Goal: Use online tool/utility

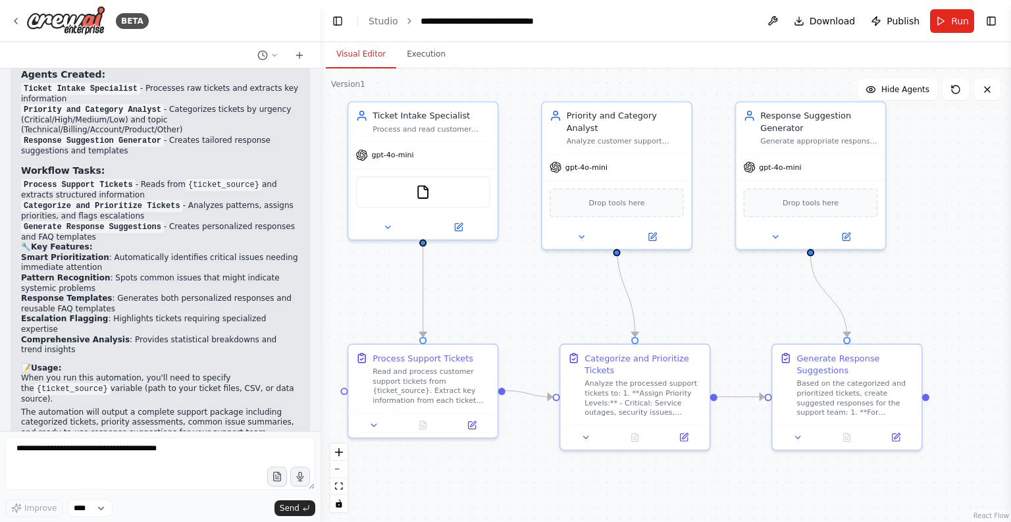
scroll to position [929, 0]
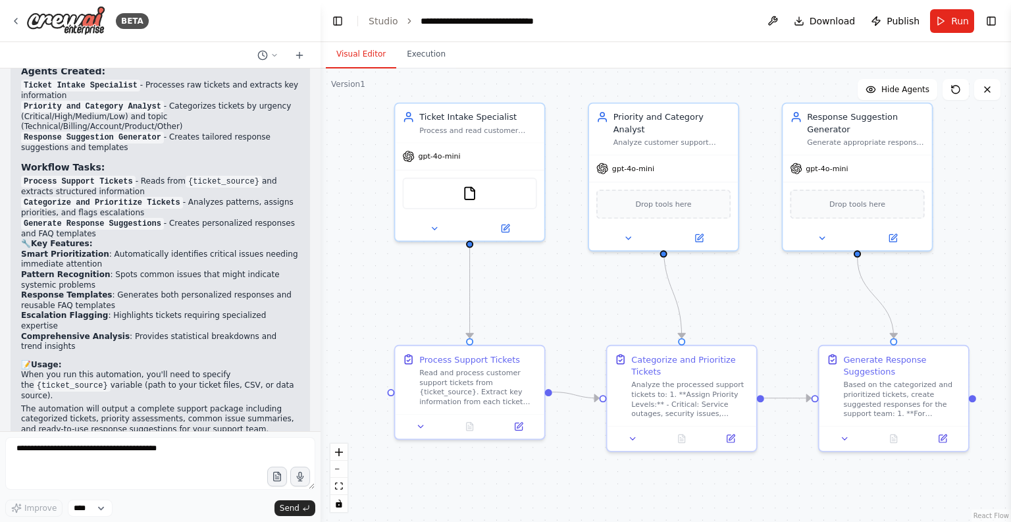
drag, startPoint x: 719, startPoint y: 300, endPoint x: 765, endPoint y: 302, distance: 46.8
click at [765, 302] on div ".deletable-edge-delete-btn { width: 20px; height: 20px; border: 0px solid #ffff…" at bounding box center [665, 294] width 690 height 453
click at [720, 26] on header "**********" at bounding box center [665, 21] width 690 height 42
click at [644, 47] on div "Visual Editor Execution" at bounding box center [665, 55] width 690 height 26
click at [946, 22] on button "Run" at bounding box center [952, 21] width 44 height 24
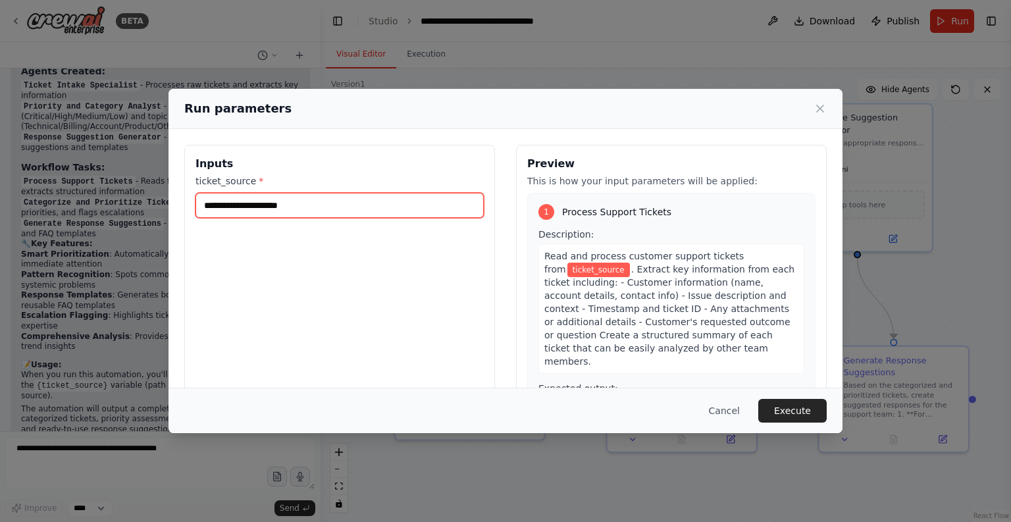
click at [403, 210] on input "ticket_source *" at bounding box center [339, 205] width 288 height 25
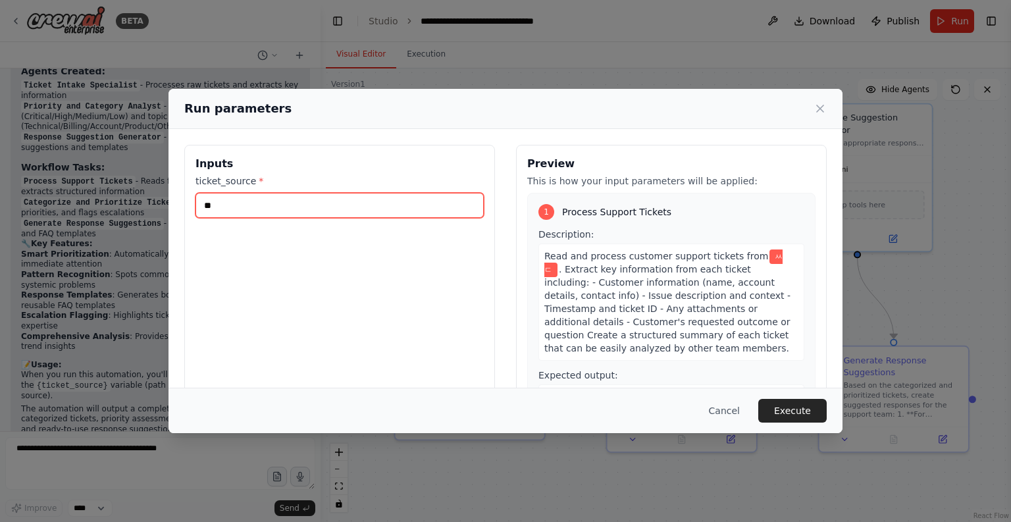
type input "*"
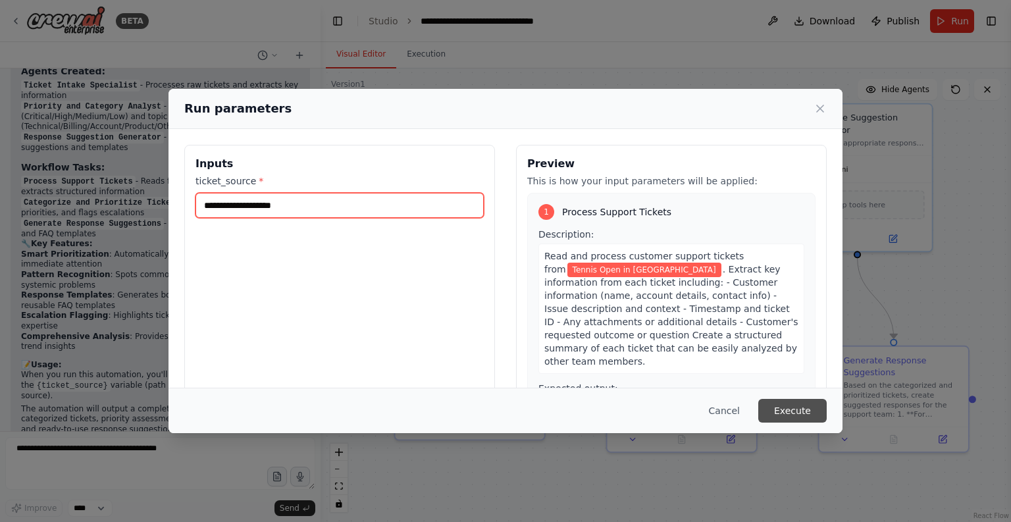
type input "**********"
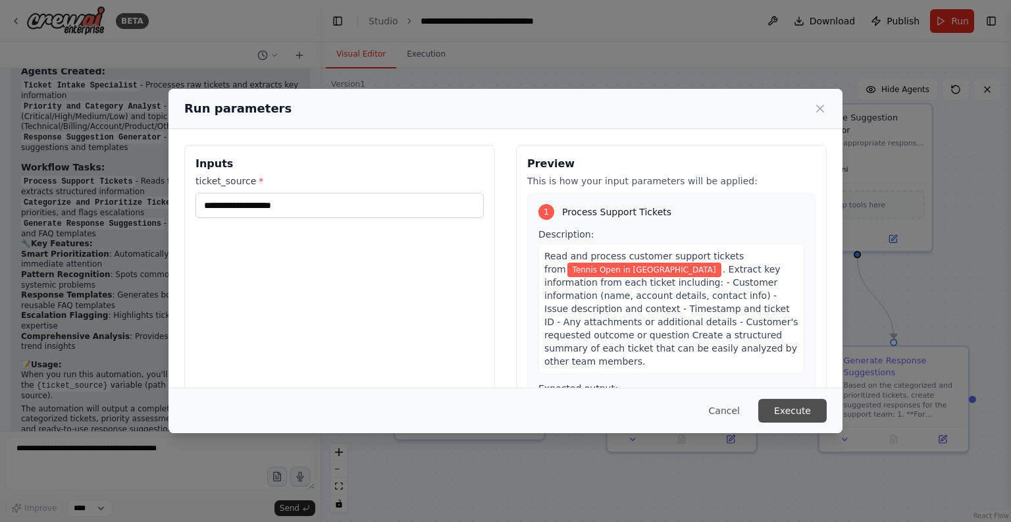
click at [805, 409] on button "Execute" at bounding box center [792, 411] width 68 height 24
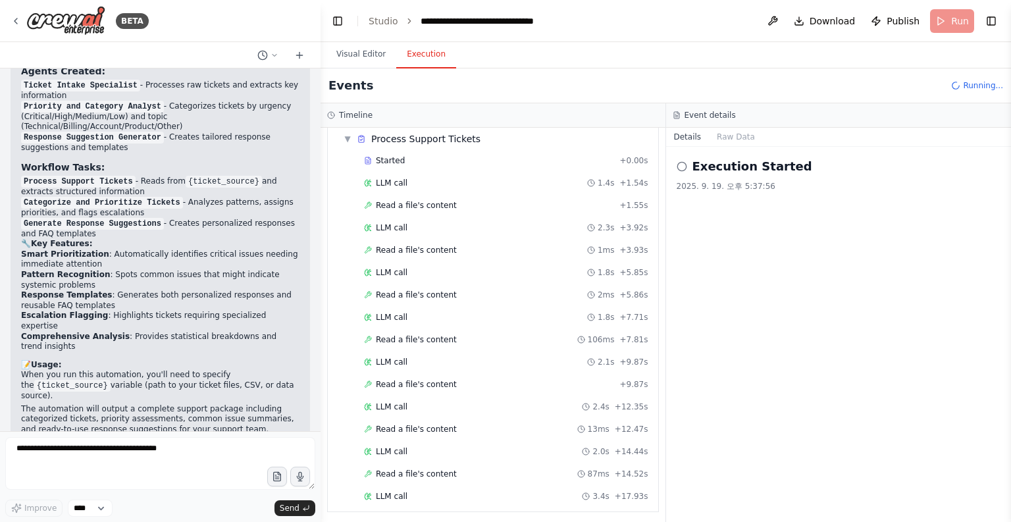
scroll to position [91, 0]
click at [667, 82] on div "Events Running..." at bounding box center [665, 85] width 690 height 35
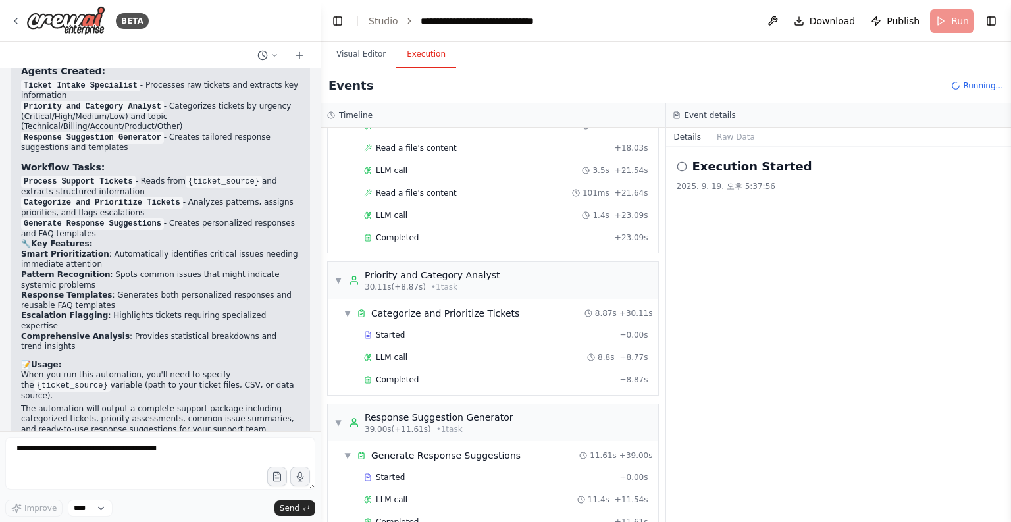
scroll to position [440, 0]
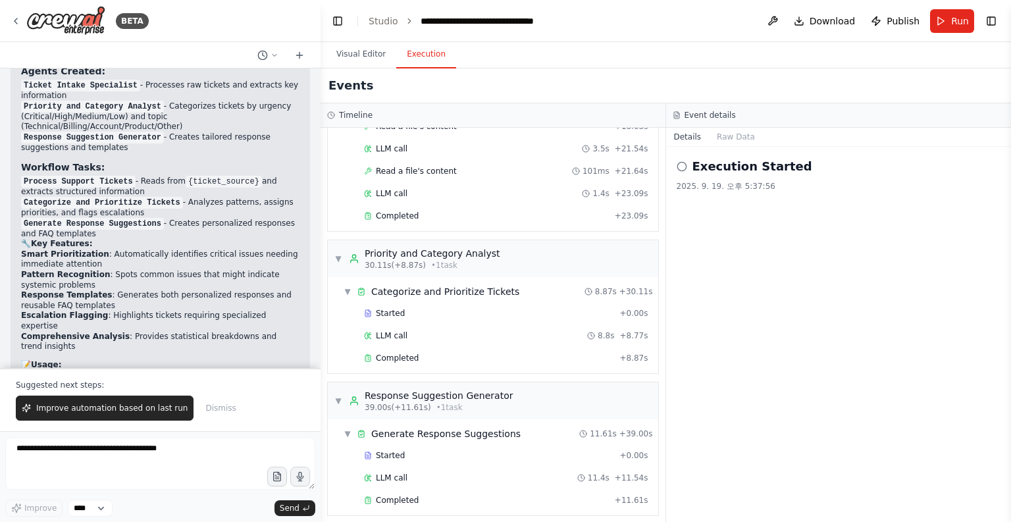
click at [610, 74] on div "Events" at bounding box center [665, 85] width 690 height 35
click at [442, 495] on div "Completed" at bounding box center [486, 500] width 245 height 11
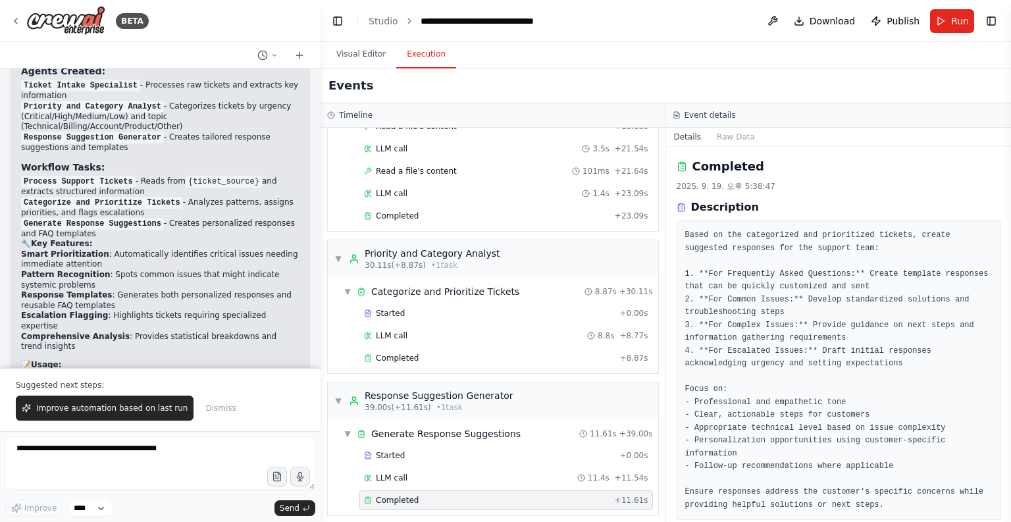
click at [826, 205] on div "Description" at bounding box center [839, 207] width 324 height 16
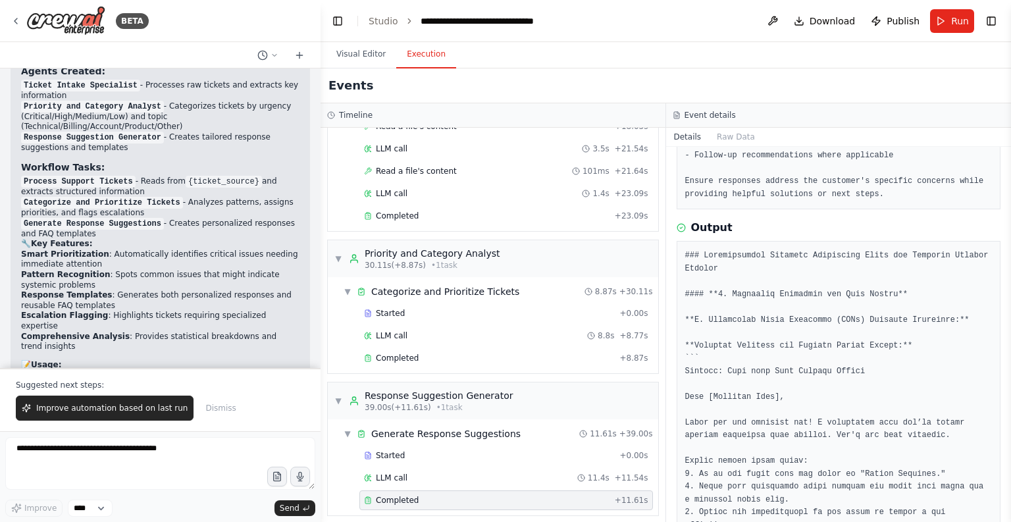
scroll to position [316, 0]
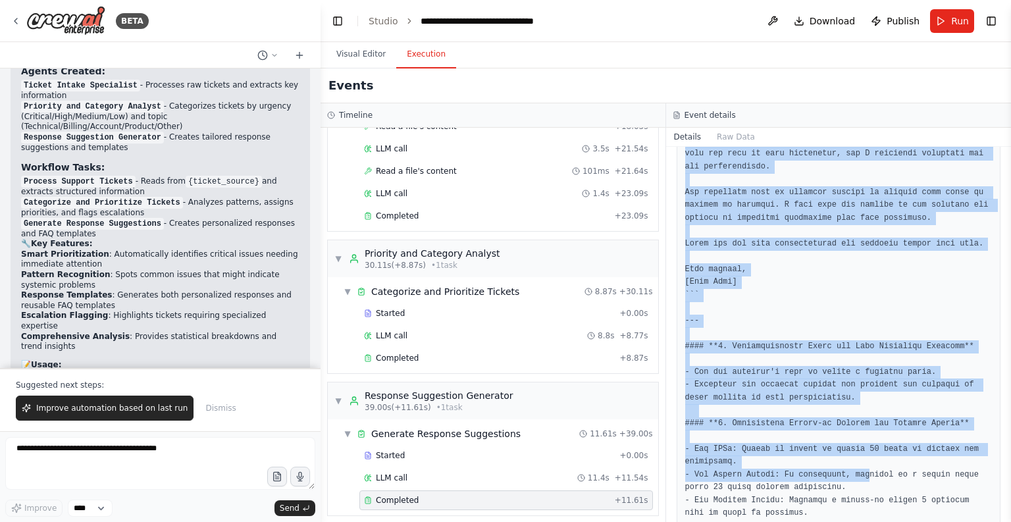
scroll to position [1914, 0]
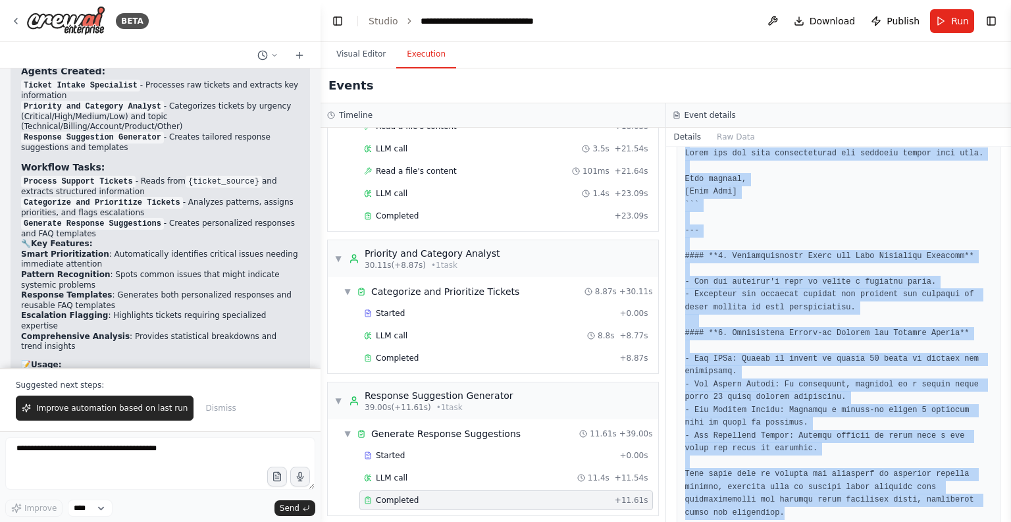
drag, startPoint x: 680, startPoint y: 236, endPoint x: 803, endPoint y: 494, distance: 286.1
copy pre "### Comprehensive Response Suggestion Guide for Customer Support Tickets #### *…"
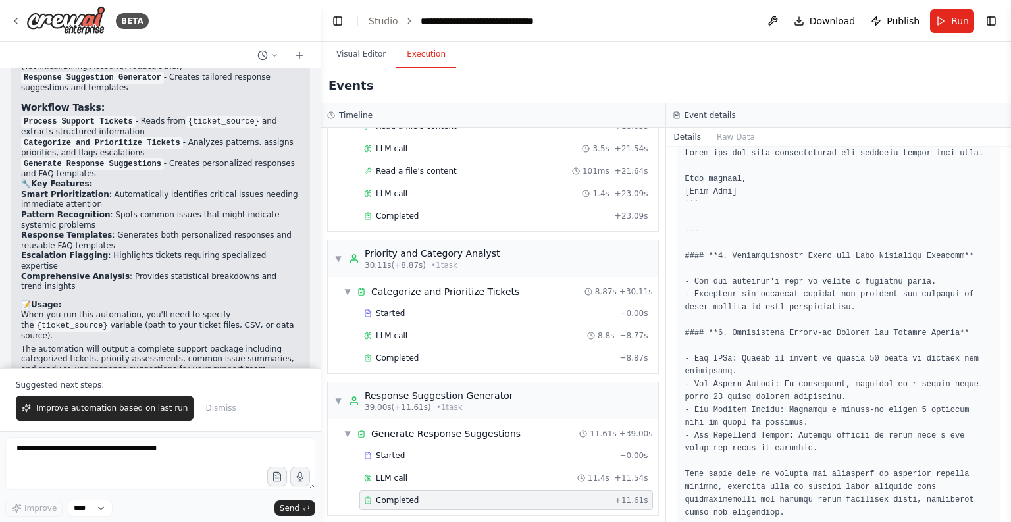
scroll to position [992, 0]
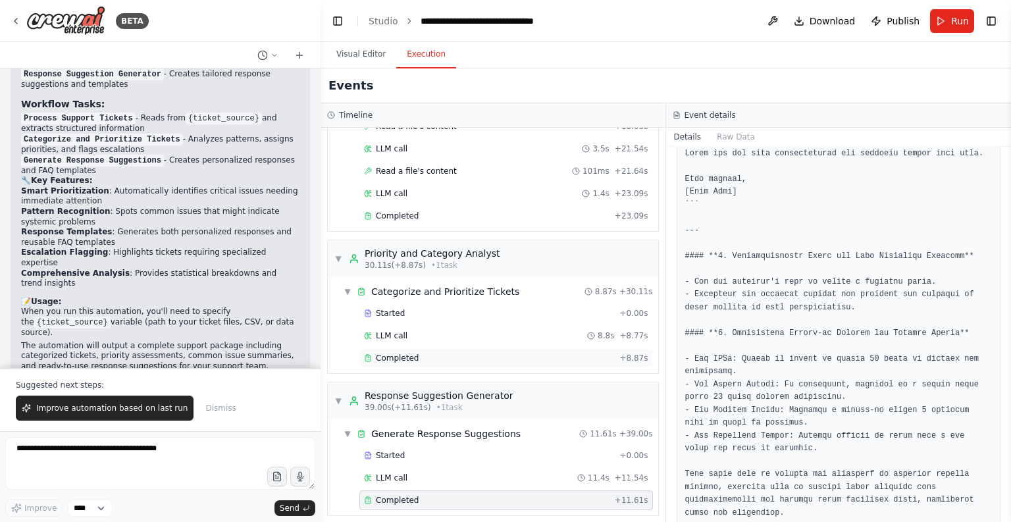
click at [423, 353] on div "Completed" at bounding box center [489, 358] width 250 height 11
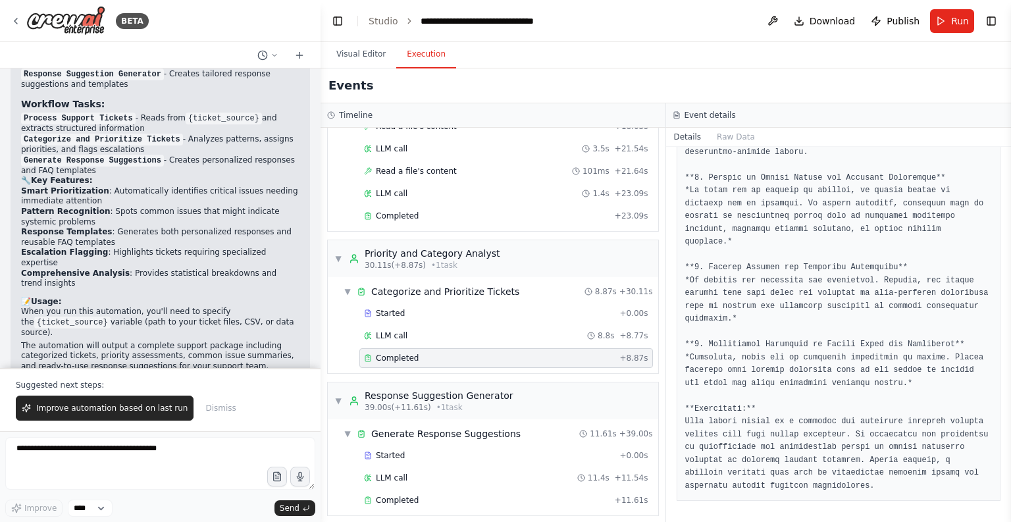
scroll to position [798, 0]
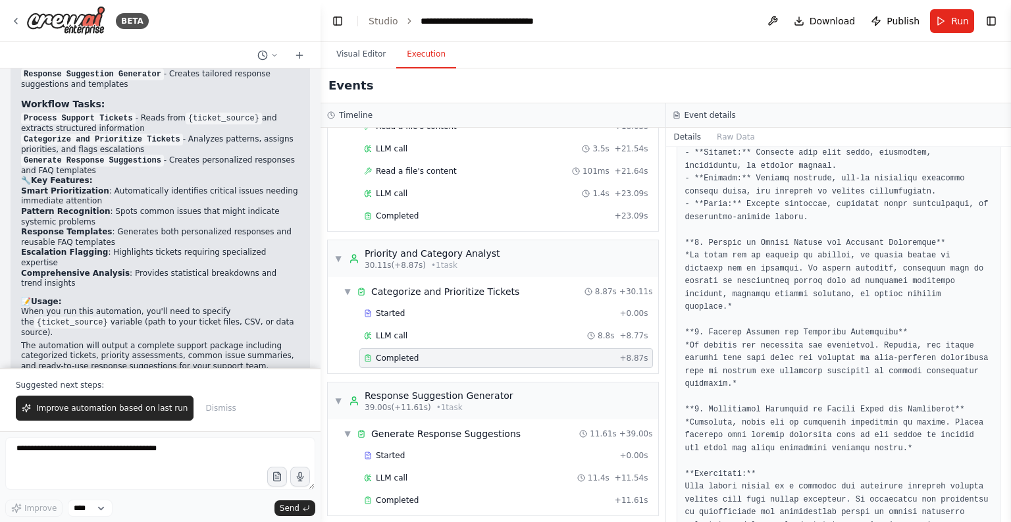
click at [792, 290] on pre at bounding box center [838, 198] width 307 height 719
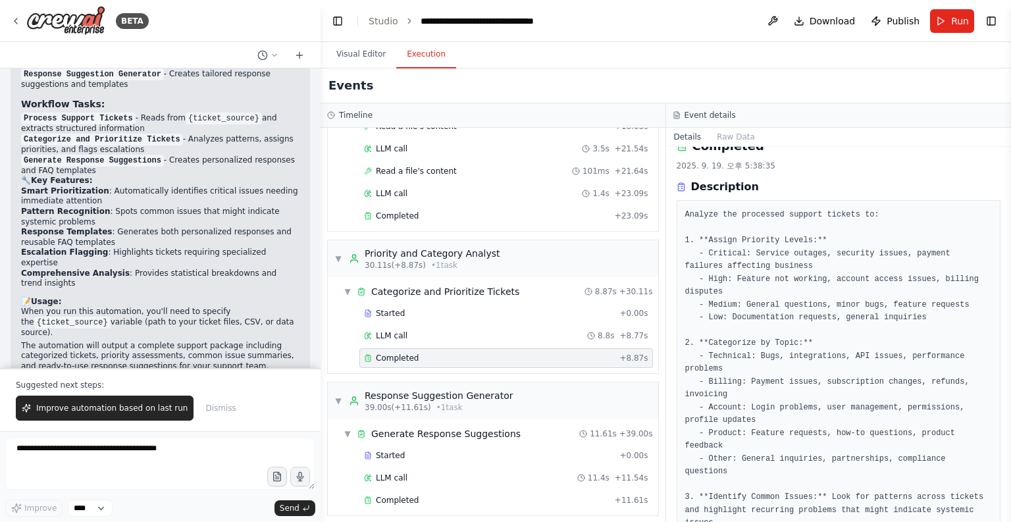
scroll to position [0, 0]
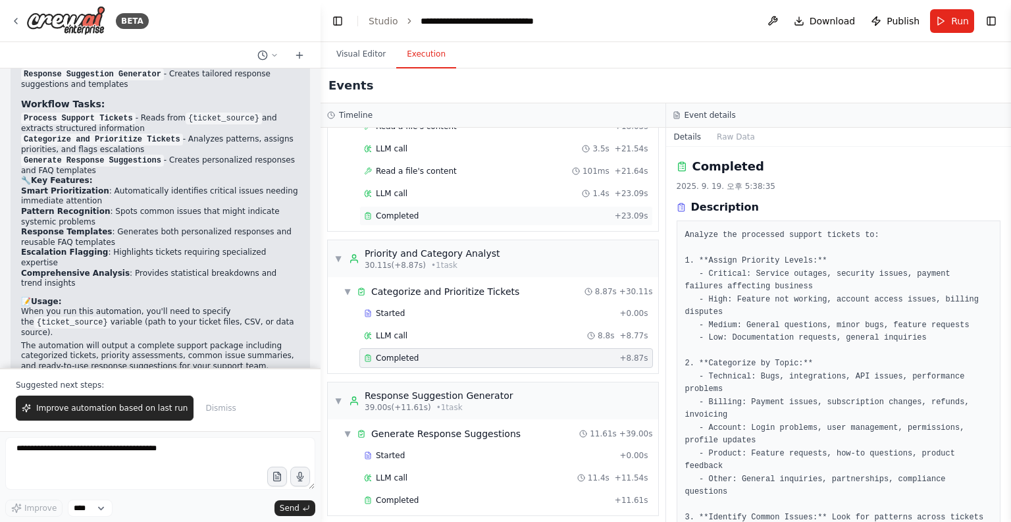
click at [444, 211] on div "Completed" at bounding box center [486, 216] width 245 height 11
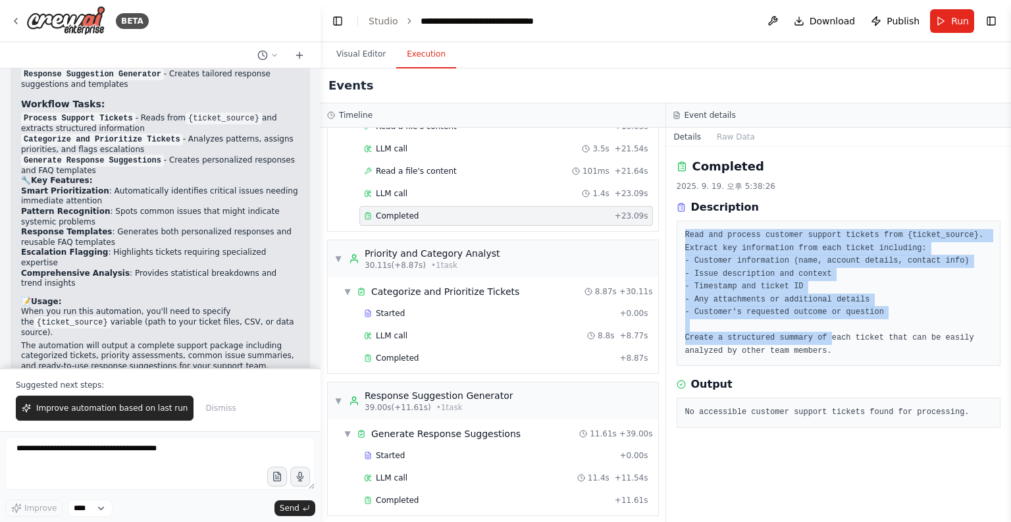
drag, startPoint x: 700, startPoint y: 245, endPoint x: 822, endPoint y: 342, distance: 155.9
click at [821, 342] on div "Read and process customer support tickets from {ticket_source}. Extract key inf…" at bounding box center [839, 292] width 324 height 145
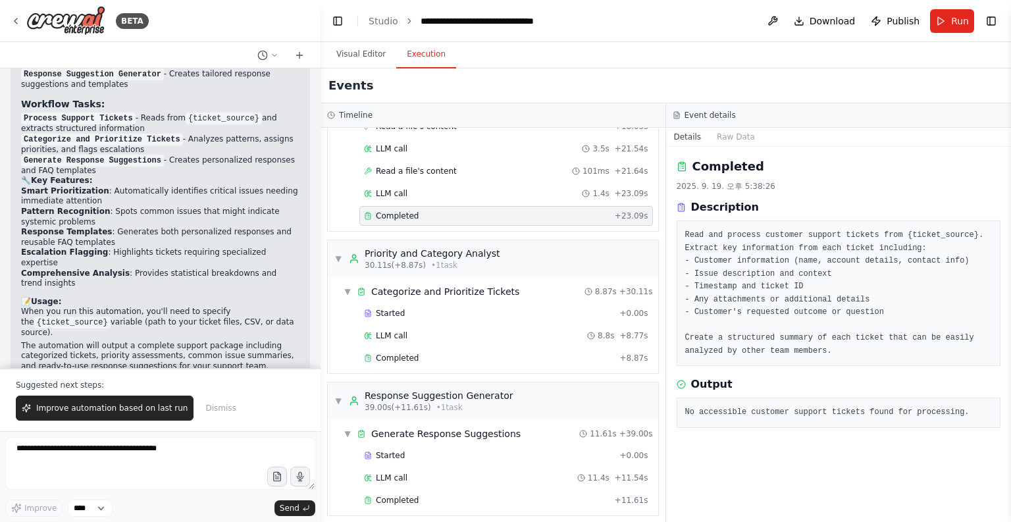
click at [821, 346] on pre "Read and process customer support tickets from {ticket_source}. Extract key inf…" at bounding box center [838, 293] width 307 height 128
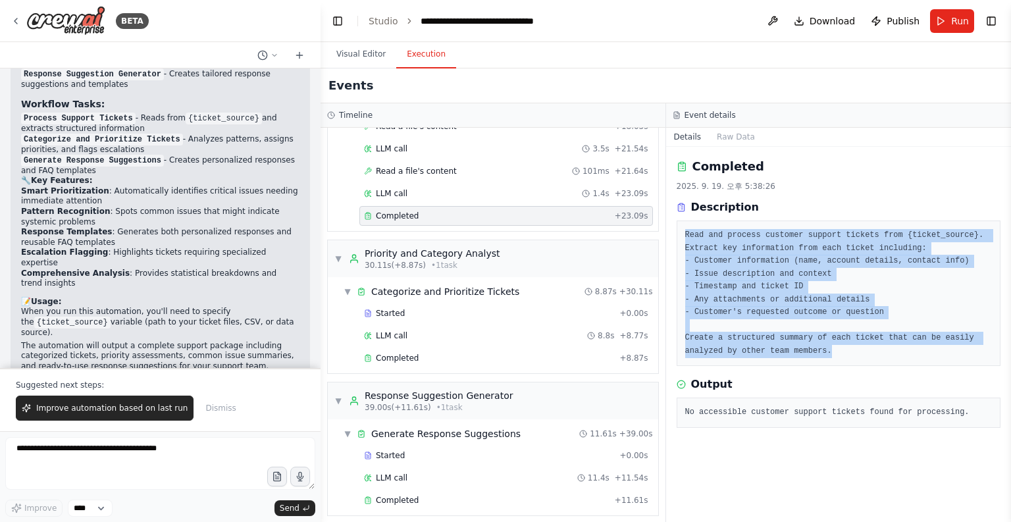
drag, startPoint x: 781, startPoint y: 353, endPoint x: 680, endPoint y: 234, distance: 155.5
click at [680, 234] on div "Read and process customer support tickets from {ticket_source}. Extract key inf…" at bounding box center [839, 292] width 324 height 145
copy pre "Read and process customer support tickets from {ticket_source}. Extract key inf…"
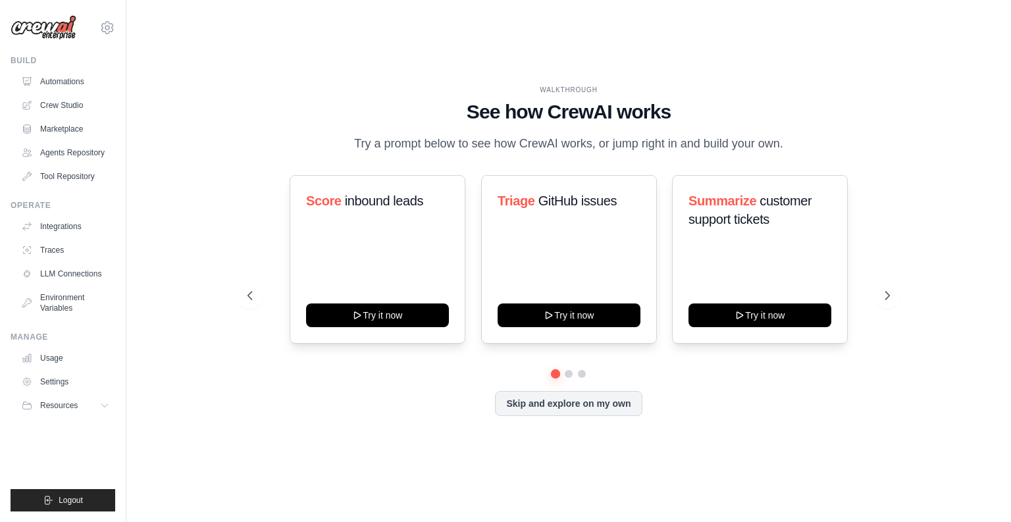
click at [890, 162] on div "WALKTHROUGH See how [PERSON_NAME] works Try a prompt below to see how [PERSON_N…" at bounding box center [569, 260] width 674 height 351
